Goal: Information Seeking & Learning: Learn about a topic

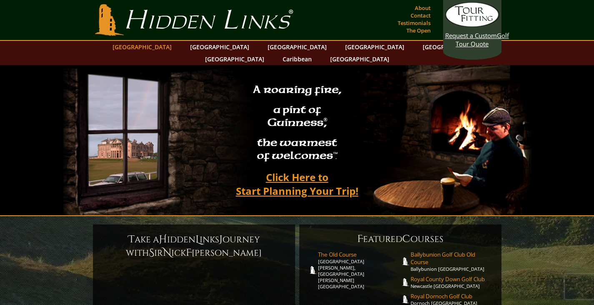
click at [170, 50] on link "[GEOGRAPHIC_DATA]" at bounding box center [141, 47] width 67 height 12
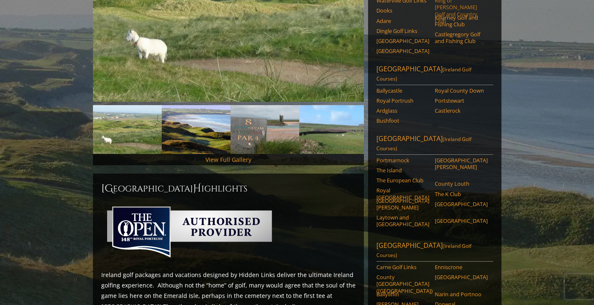
scroll to position [83, 0]
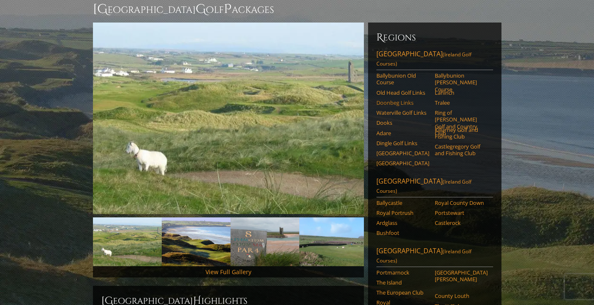
click at [389, 99] on link "Doonbeg Links" at bounding box center [402, 102] width 53 height 7
click at [386, 130] on link "Adare" at bounding box center [402, 133] width 53 height 7
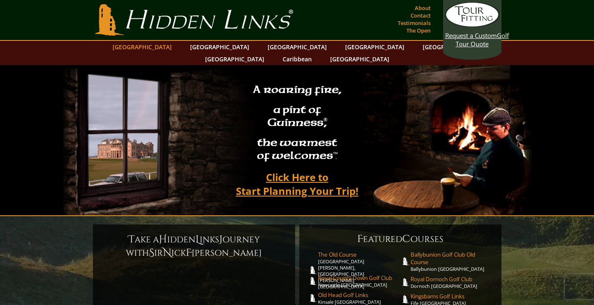
click at [164, 46] on link "[GEOGRAPHIC_DATA]" at bounding box center [141, 47] width 67 height 12
